Goal: Find specific page/section

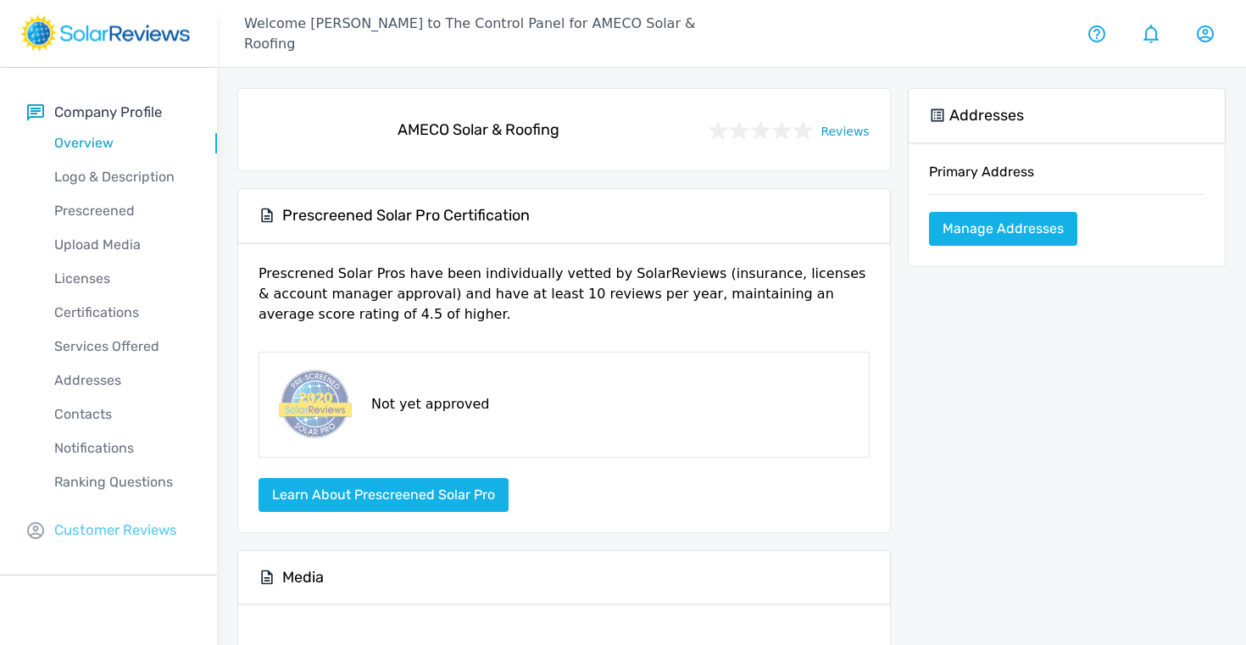
click at [115, 525] on p "Customer Reviews" at bounding box center [115, 529] width 123 height 21
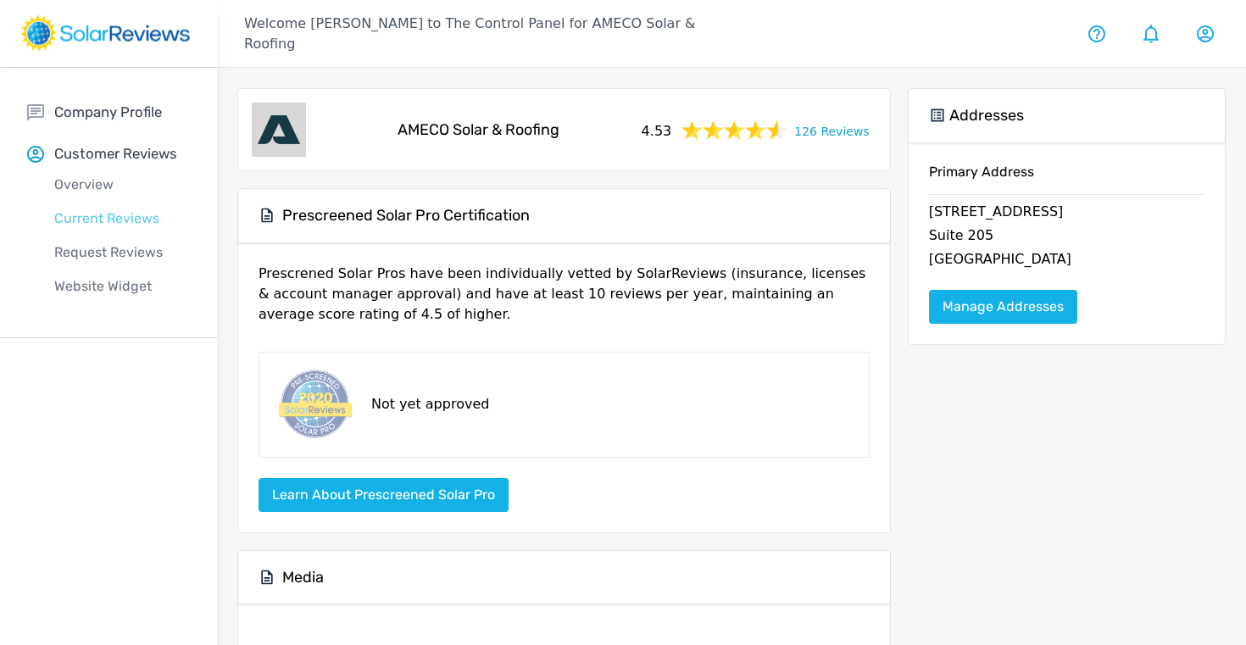
click at [90, 217] on p "Current Reviews" at bounding box center [122, 218] width 190 height 20
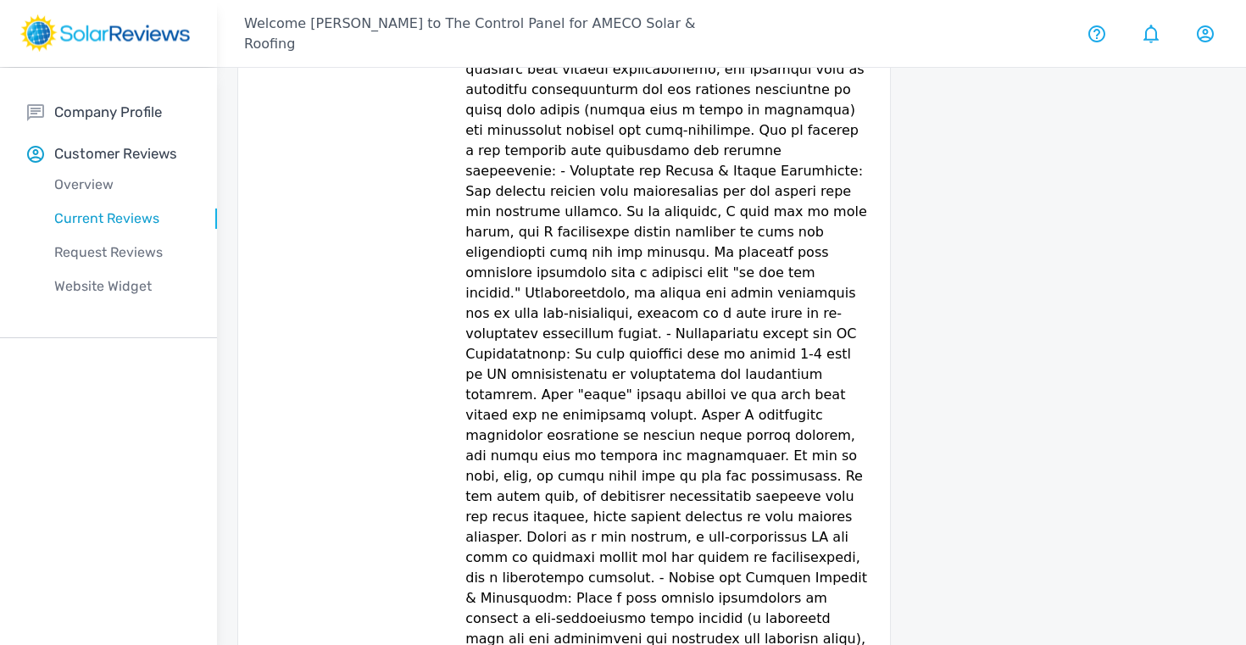
scroll to position [242, 0]
